Goal: Find specific page/section: Find specific page/section

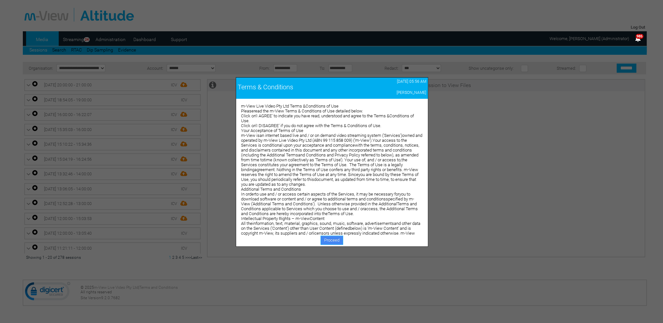
click at [327, 237] on link "Proceed" at bounding box center [331, 240] width 22 height 9
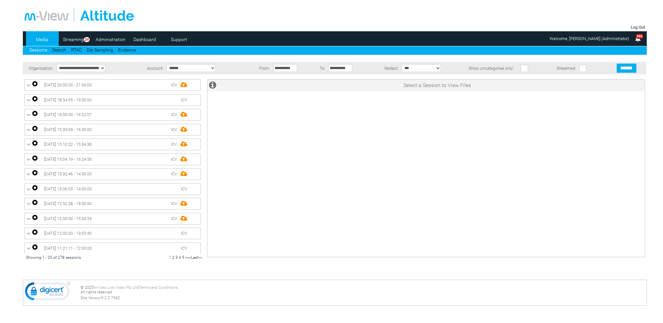
click at [147, 41] on link "Dashboard" at bounding box center [145, 40] width 32 height 10
click at [147, 39] on link "Dashboard" at bounding box center [145, 40] width 32 height 10
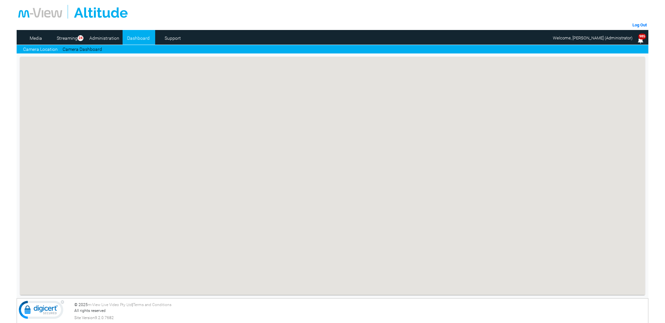
click at [90, 51] on link "Camera Dashboard" at bounding box center [82, 49] width 39 height 7
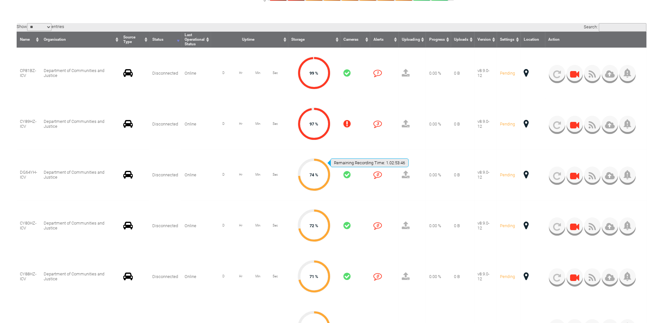
scroll to position [163, 0]
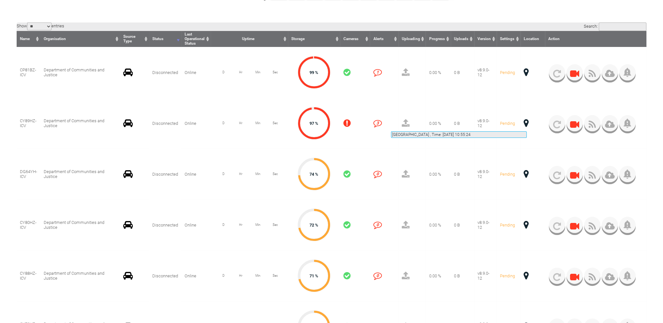
click at [526, 124] on span at bounding box center [526, 123] width 5 height 8
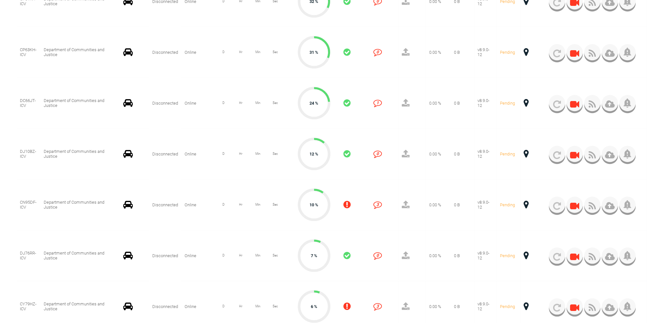
scroll to position [717, 0]
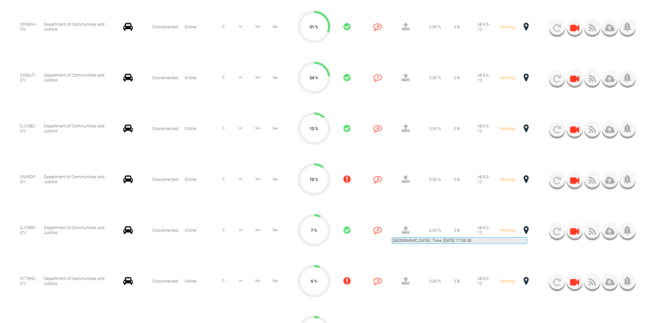
click at [527, 229] on span at bounding box center [526, 230] width 5 height 8
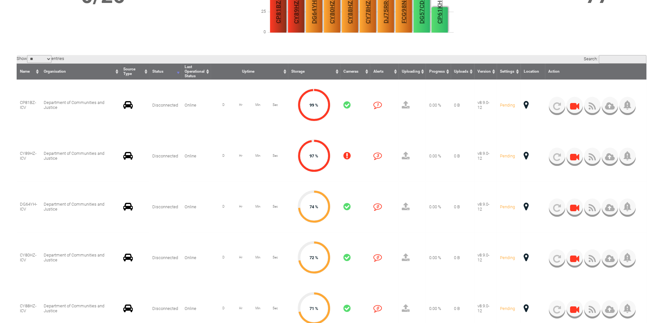
scroll to position [130, 0]
click at [486, 149] on td "v8.9.0-12" at bounding box center [485, 155] width 22 height 51
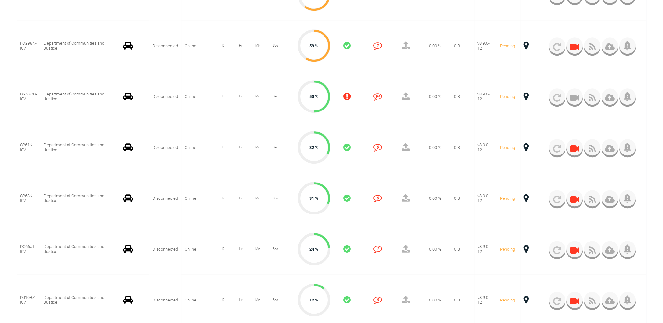
scroll to position [489, 0]
